Goal: Navigation & Orientation: Understand site structure

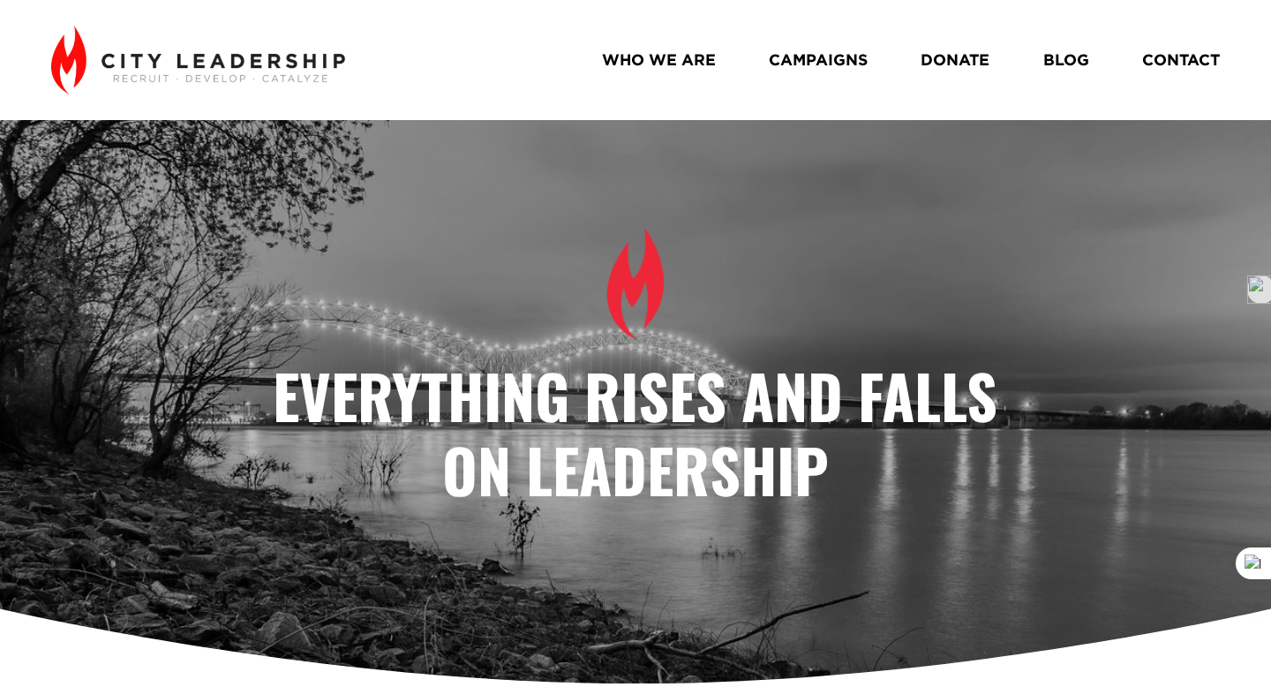
click at [686, 56] on link "WHO WE ARE" at bounding box center [659, 59] width 114 height 31
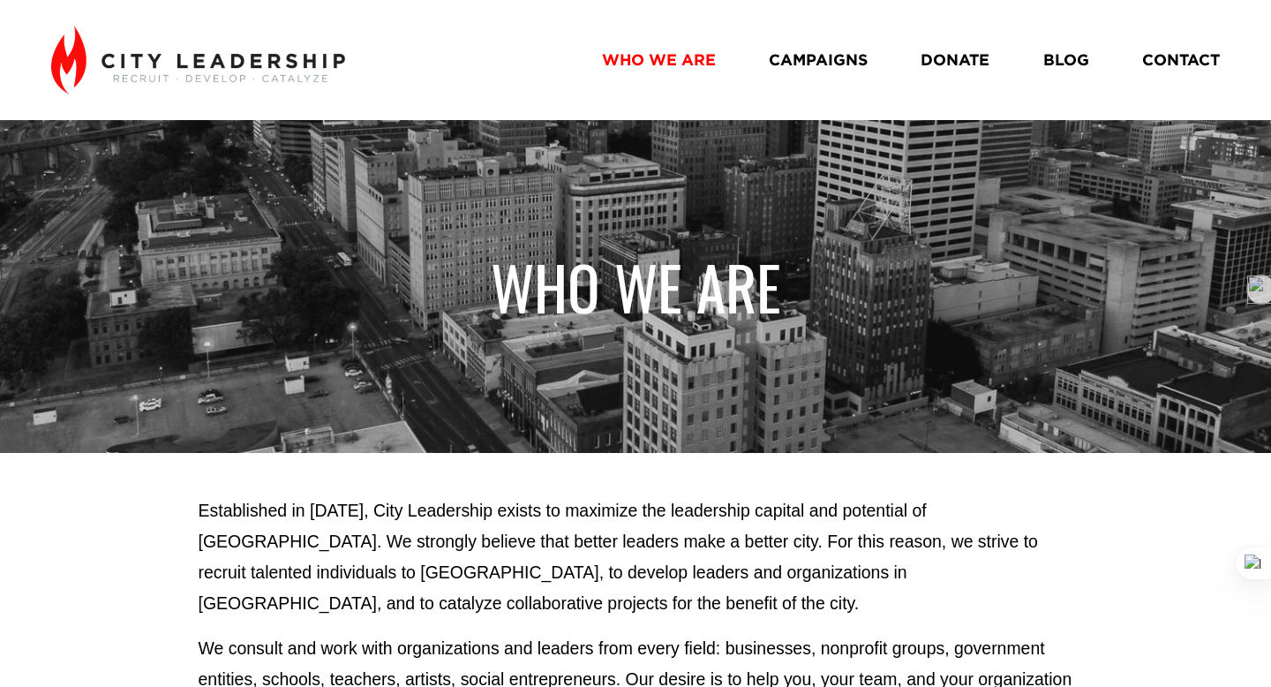
click at [837, 66] on link "CAMPAIGNS" at bounding box center [818, 59] width 99 height 31
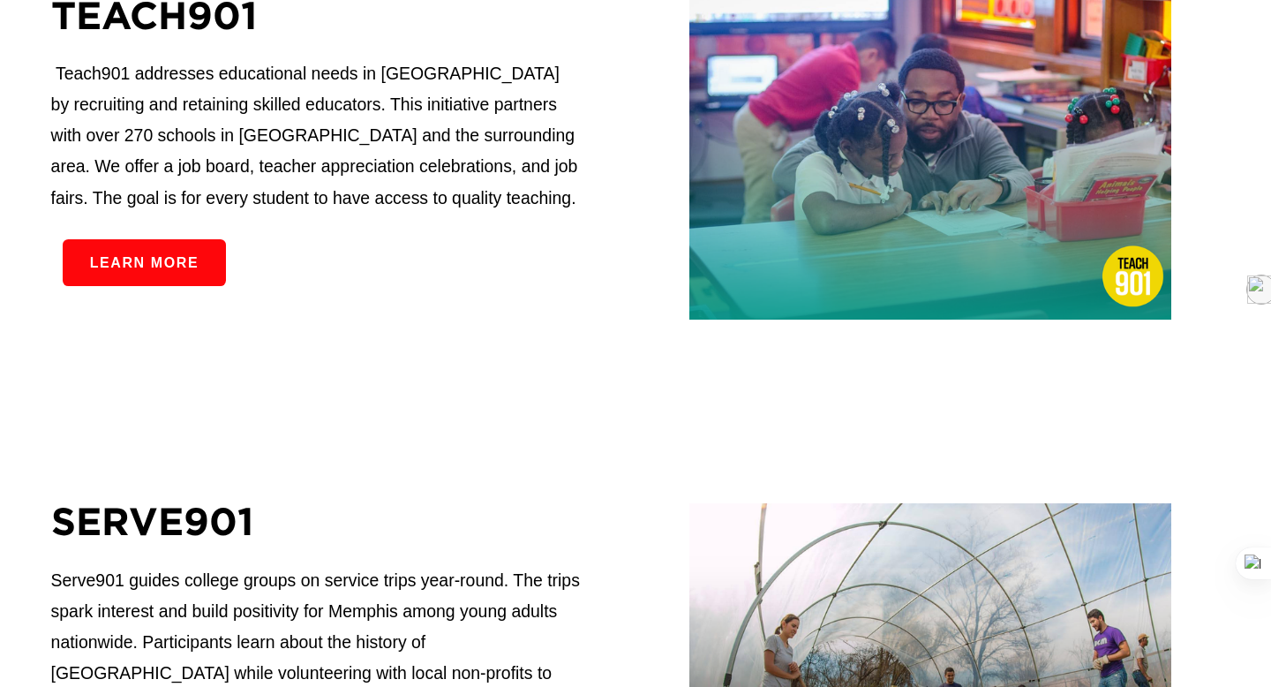
scroll to position [2060, 0]
